Goal: Task Accomplishment & Management: Use online tool/utility

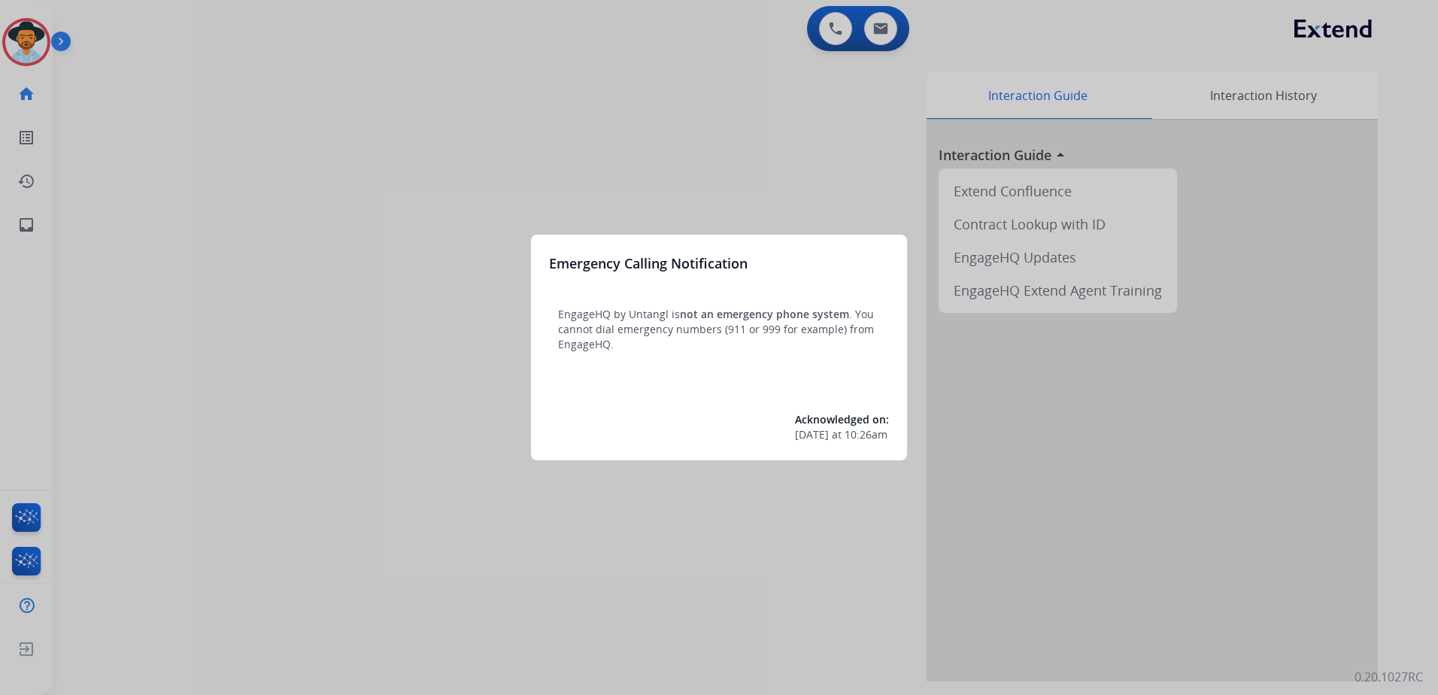
click at [828, 196] on div at bounding box center [719, 347] width 1438 height 695
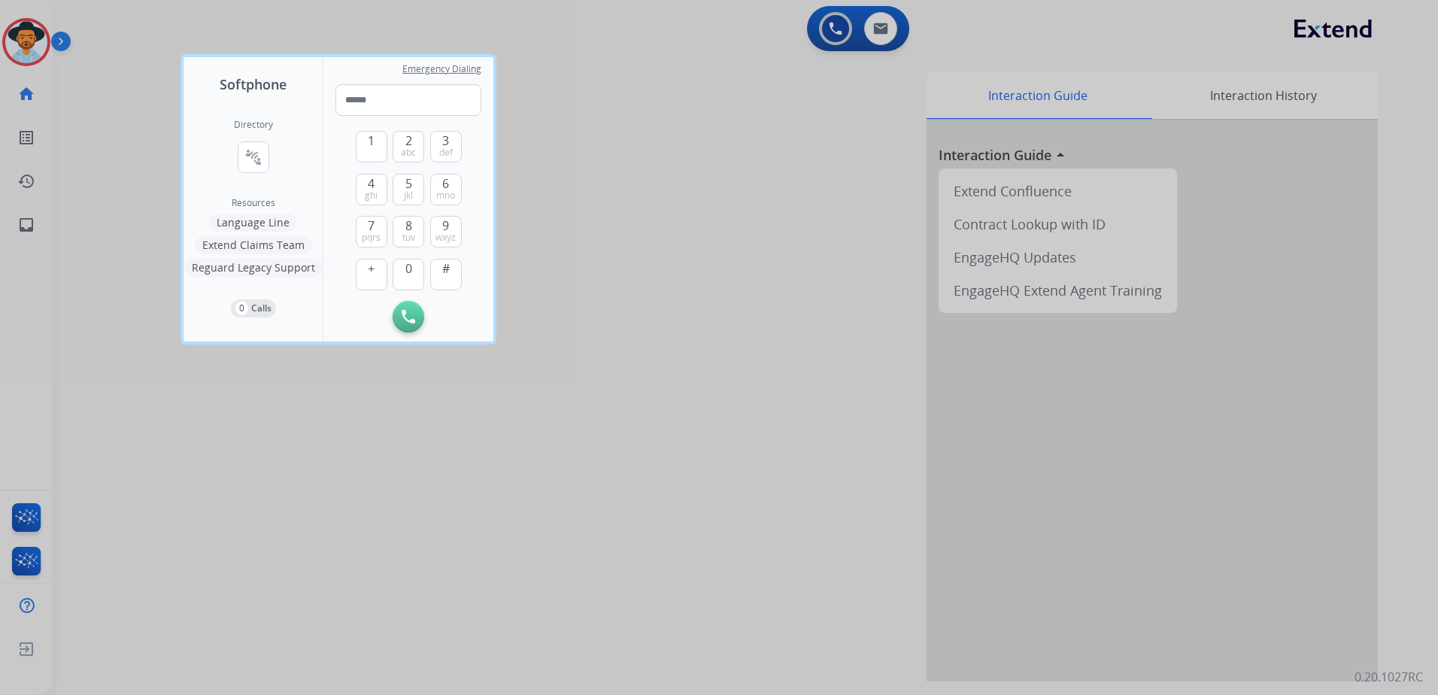
click at [700, 299] on div at bounding box center [719, 347] width 1438 height 695
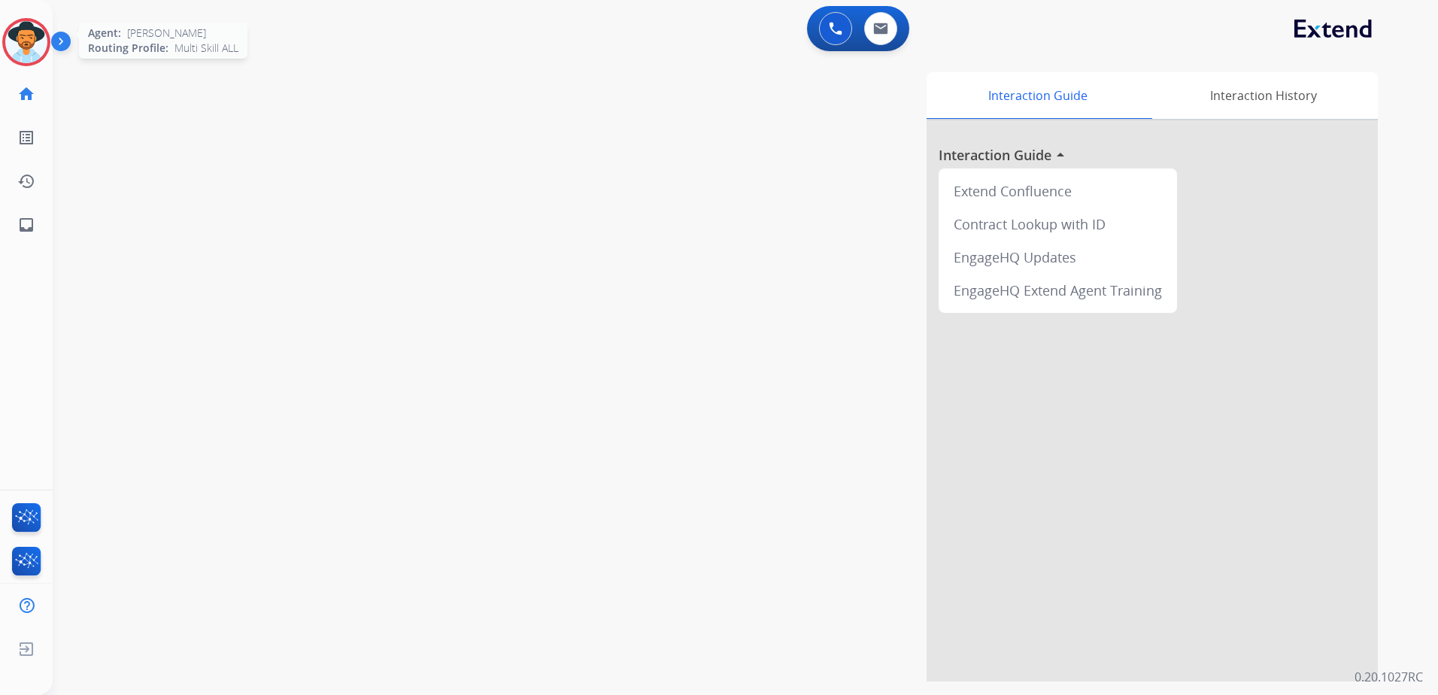
click at [18, 35] on img at bounding box center [26, 42] width 42 height 42
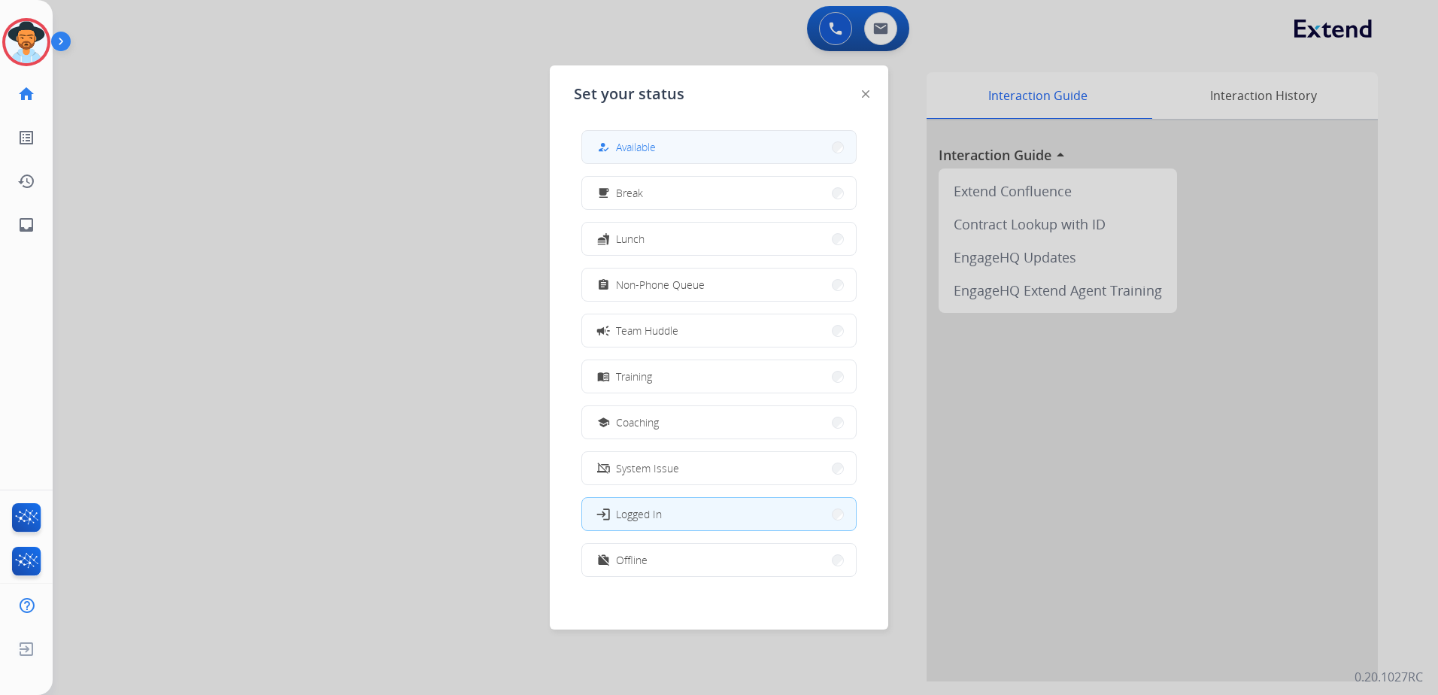
click at [663, 152] on button "how_to_reg Available" at bounding box center [719, 147] width 274 height 32
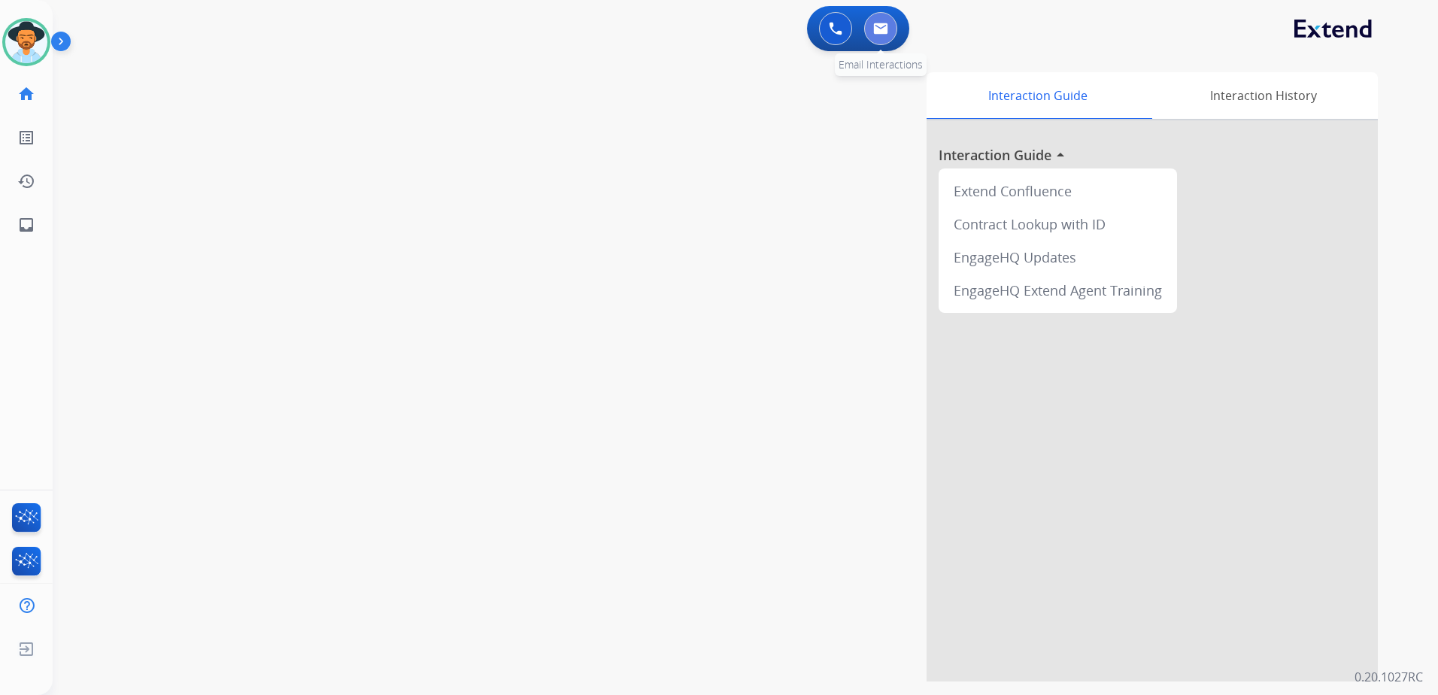
click at [888, 21] on button at bounding box center [880, 28] width 33 height 33
select select "**********"
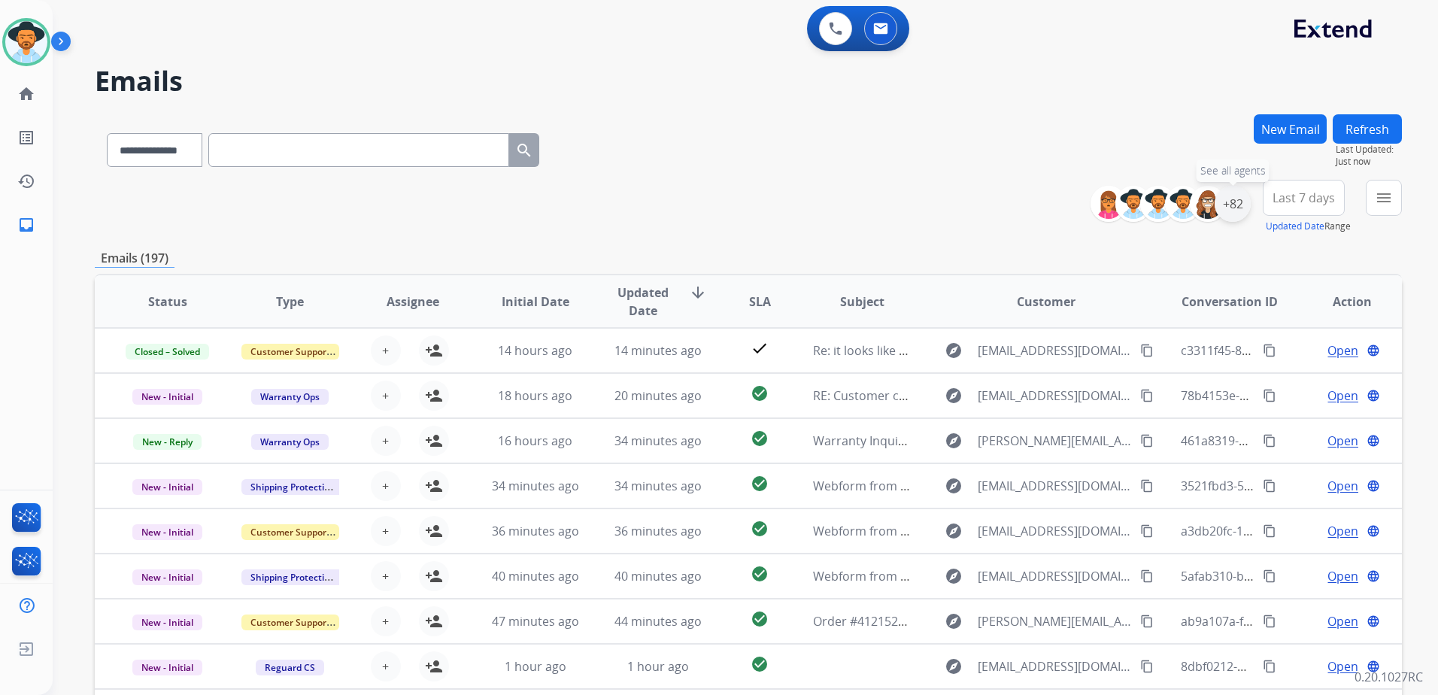
click at [1241, 209] on div "+82" at bounding box center [1233, 204] width 36 height 36
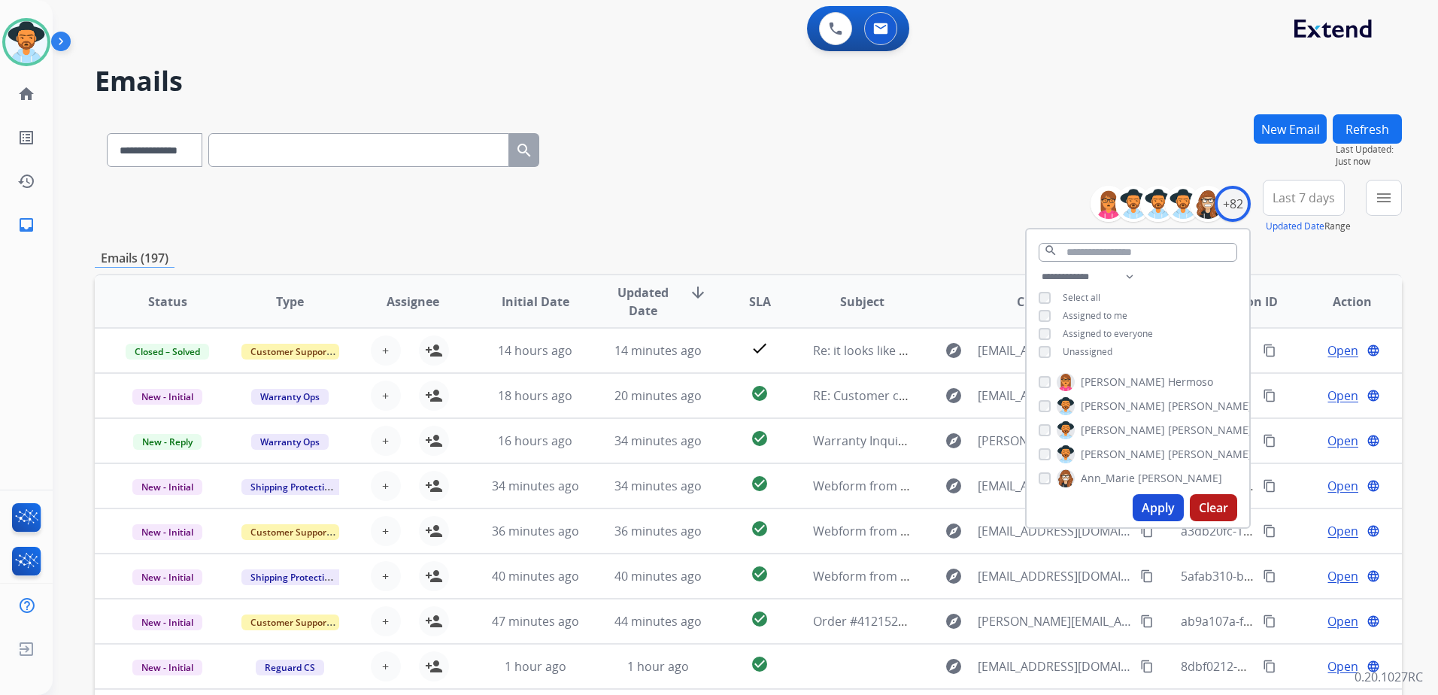
click at [1088, 352] on span "Unassigned" at bounding box center [1088, 351] width 50 height 13
click at [1158, 499] on button "Apply" at bounding box center [1158, 507] width 51 height 27
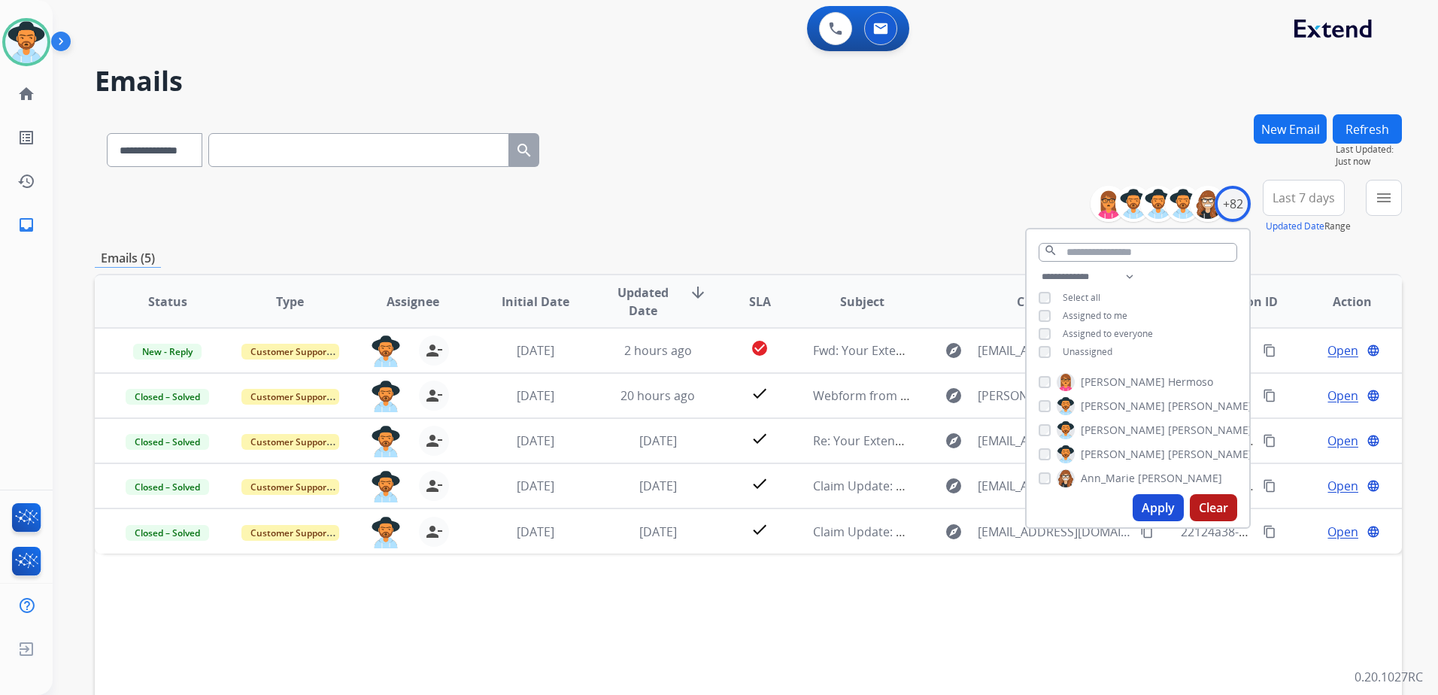
click at [932, 204] on div "**********" at bounding box center [748, 207] width 1307 height 54
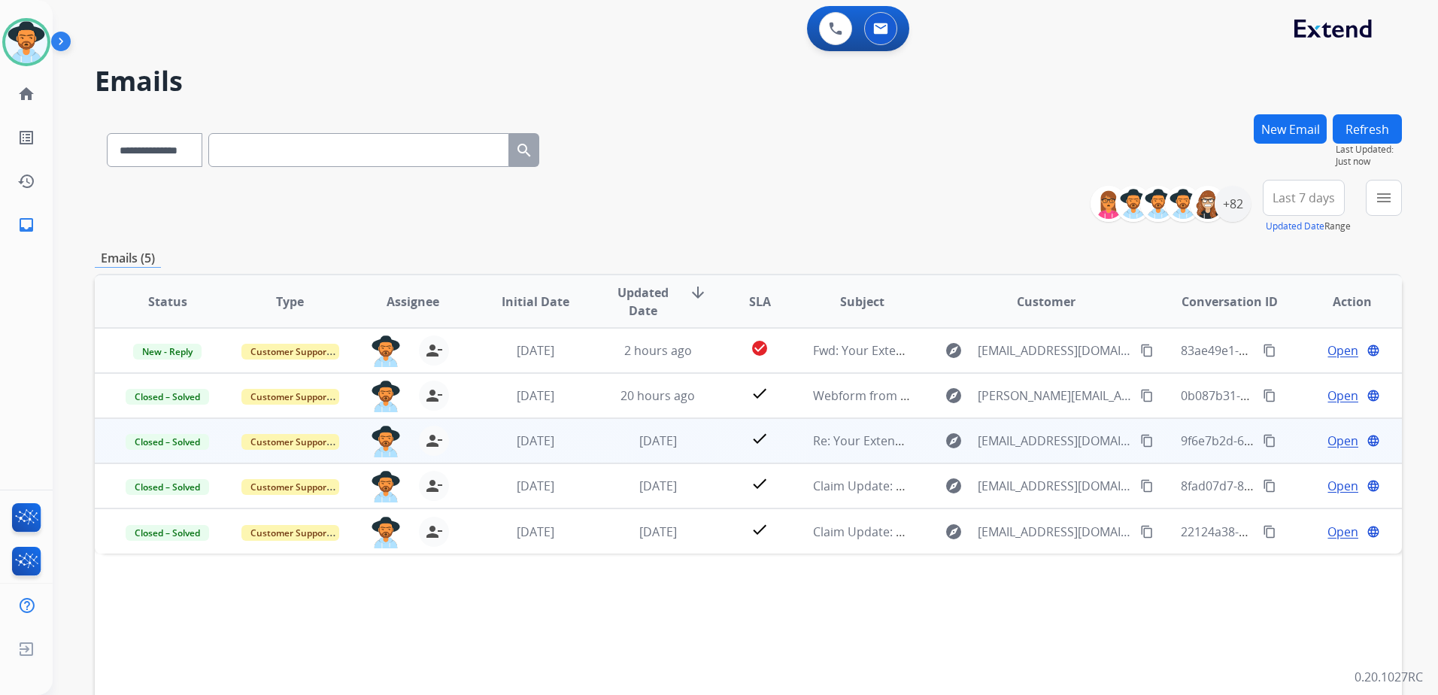
scroll to position [150, 0]
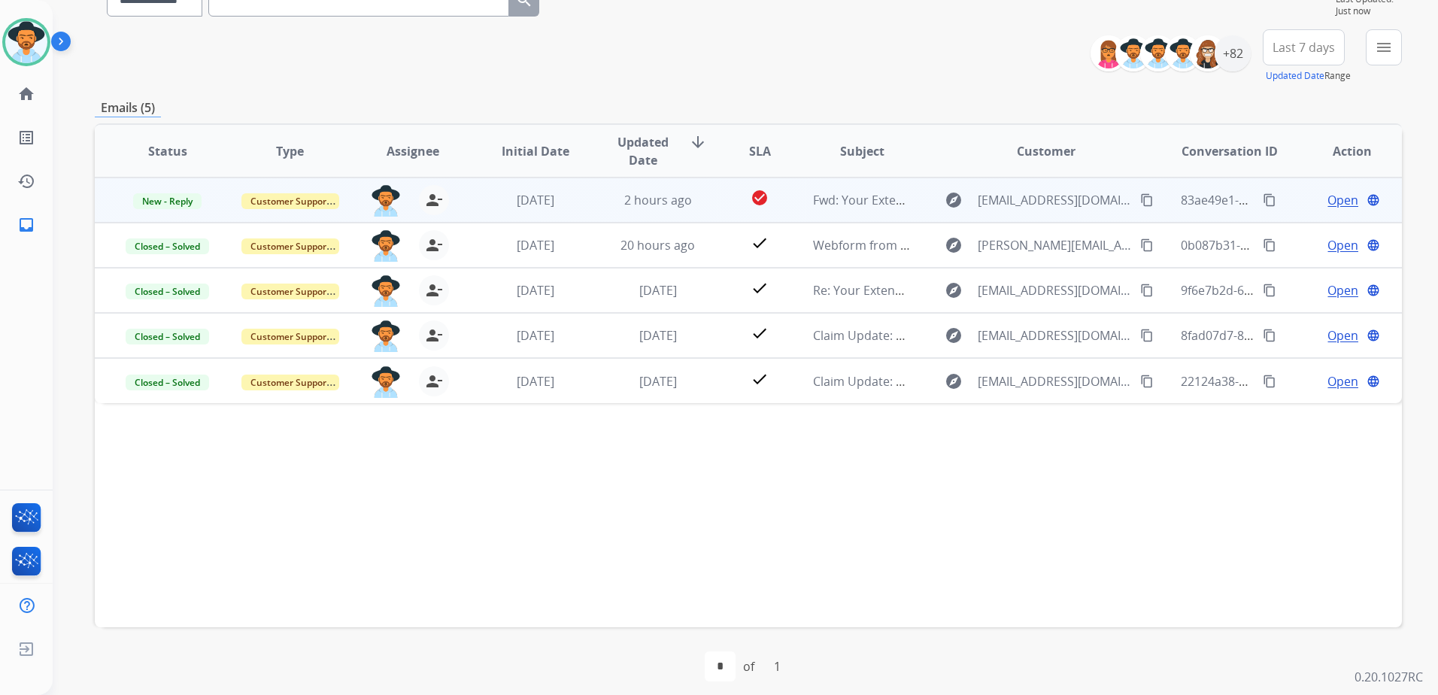
click at [1334, 196] on span "Open" at bounding box center [1343, 200] width 31 height 18
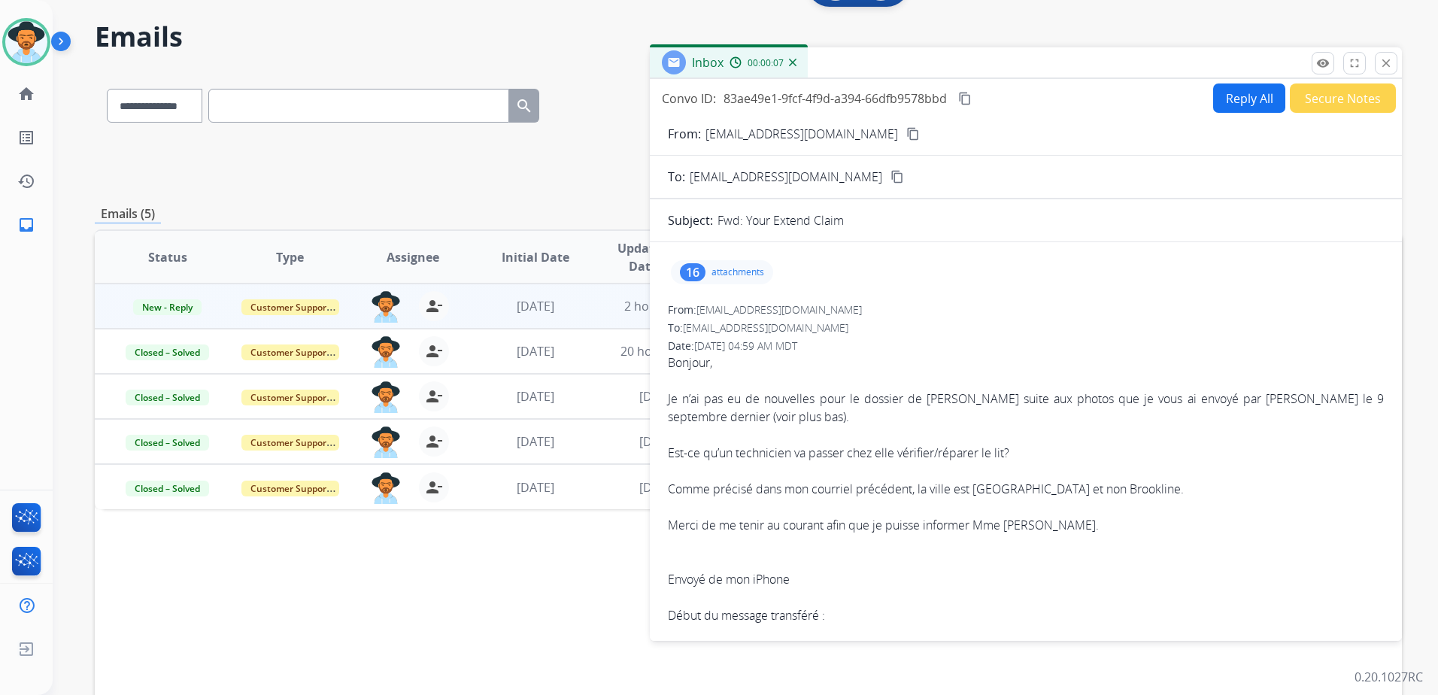
scroll to position [0, 0]
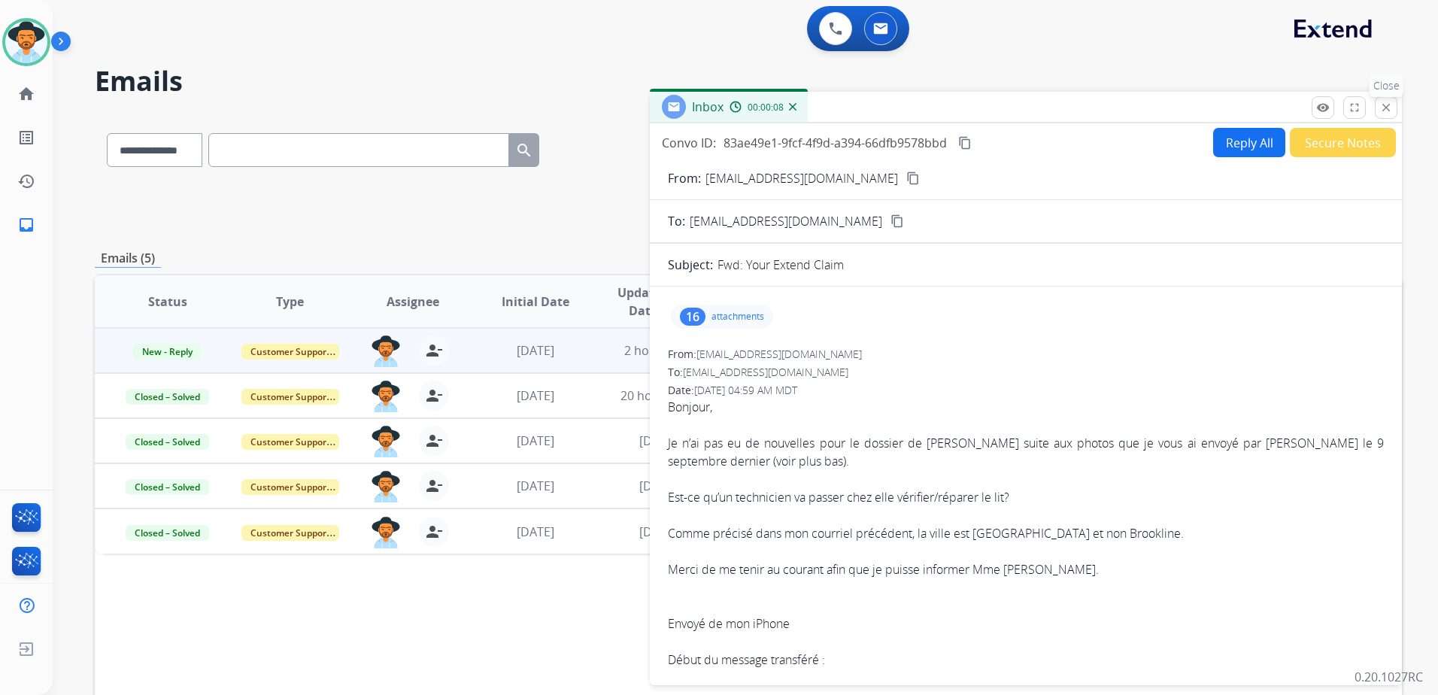
click at [1382, 106] on mat-icon "close" at bounding box center [1386, 108] width 14 height 14
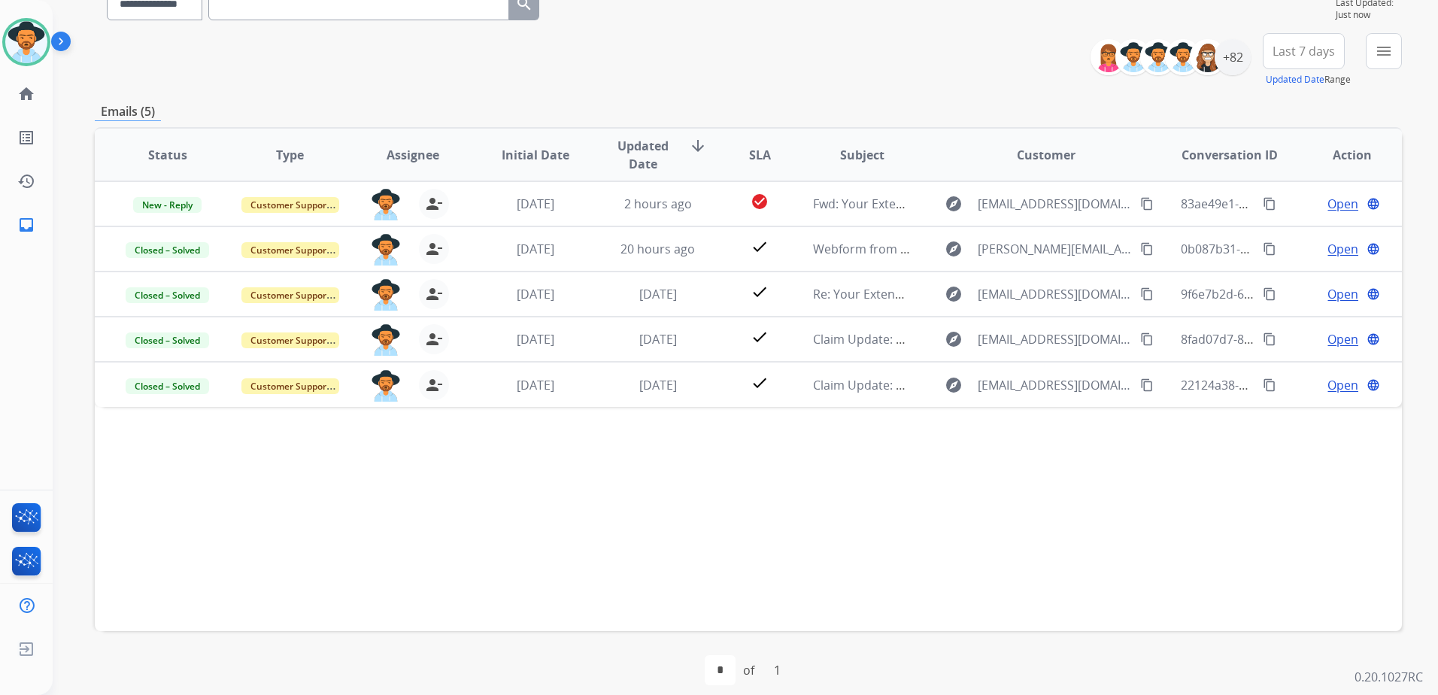
scroll to position [150, 0]
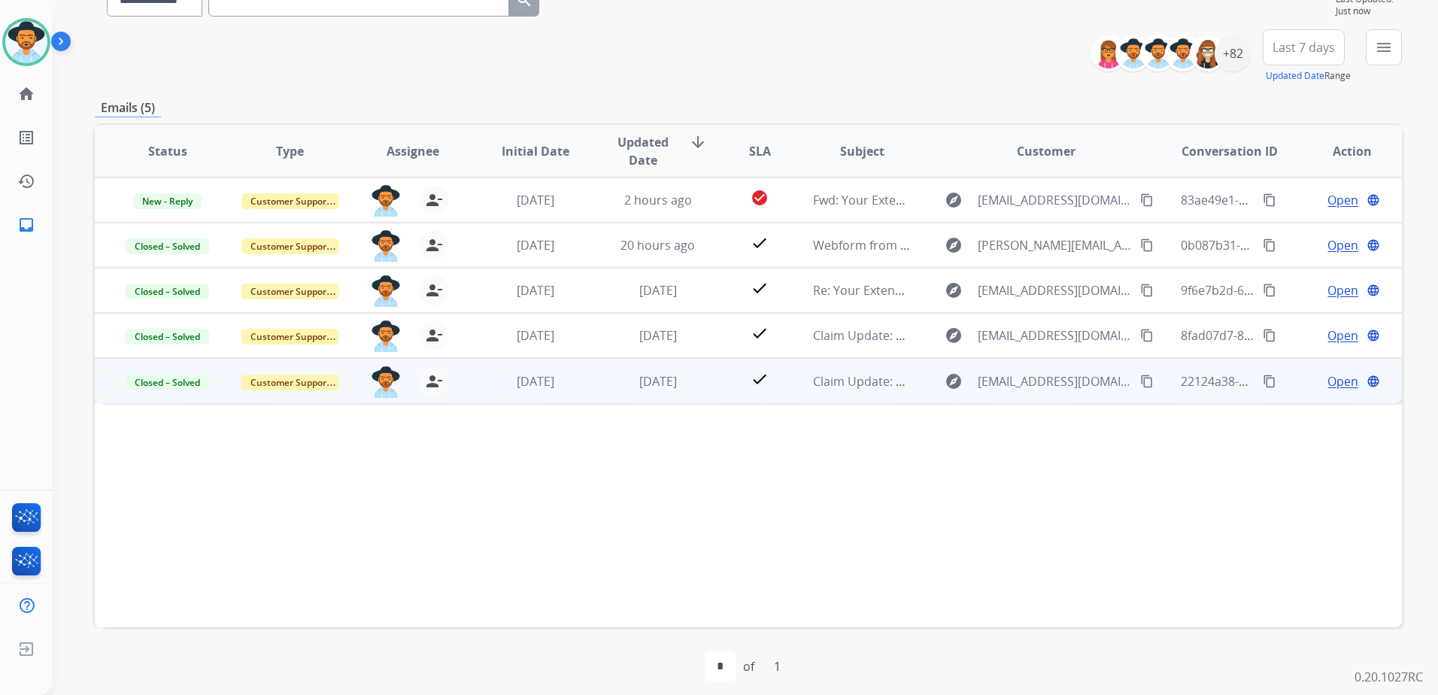
click at [1279, 384] on td "Open language" at bounding box center [1340, 380] width 123 height 45
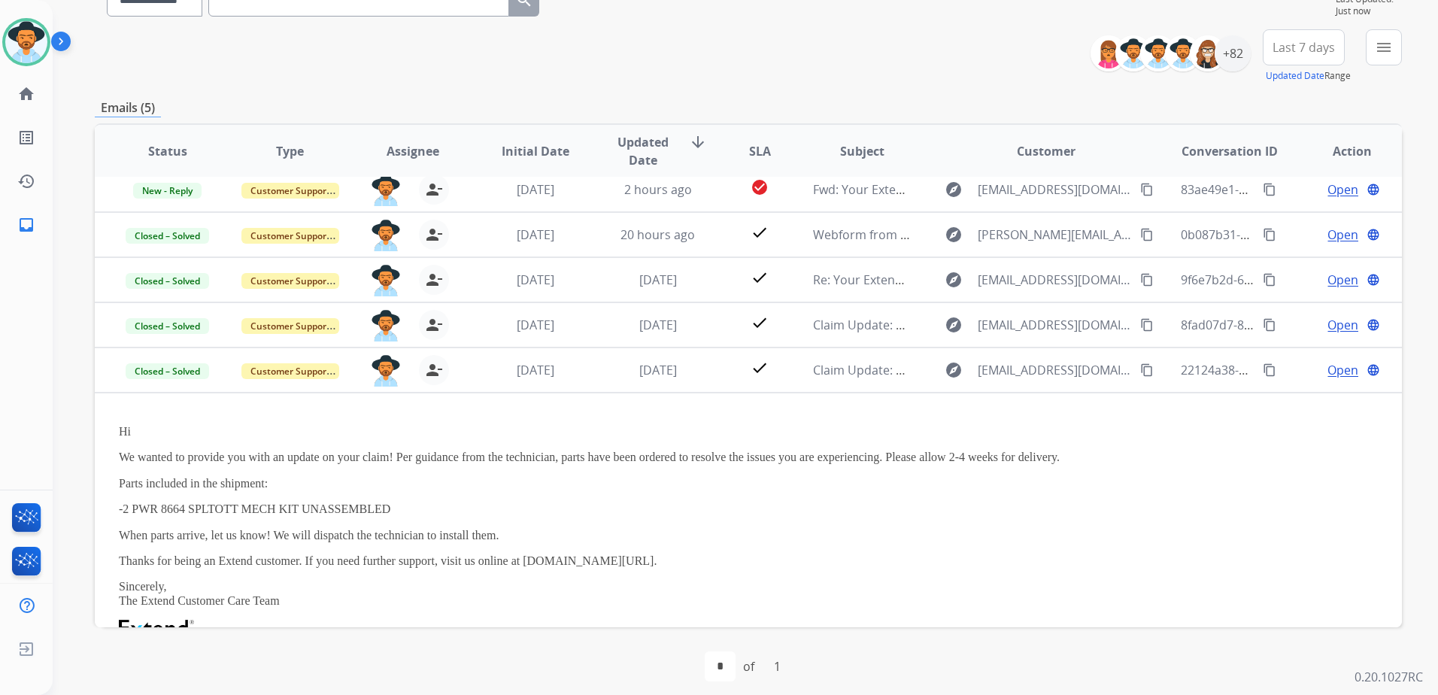
scroll to position [0, 0]
